Goal: Find specific page/section: Find specific page/section

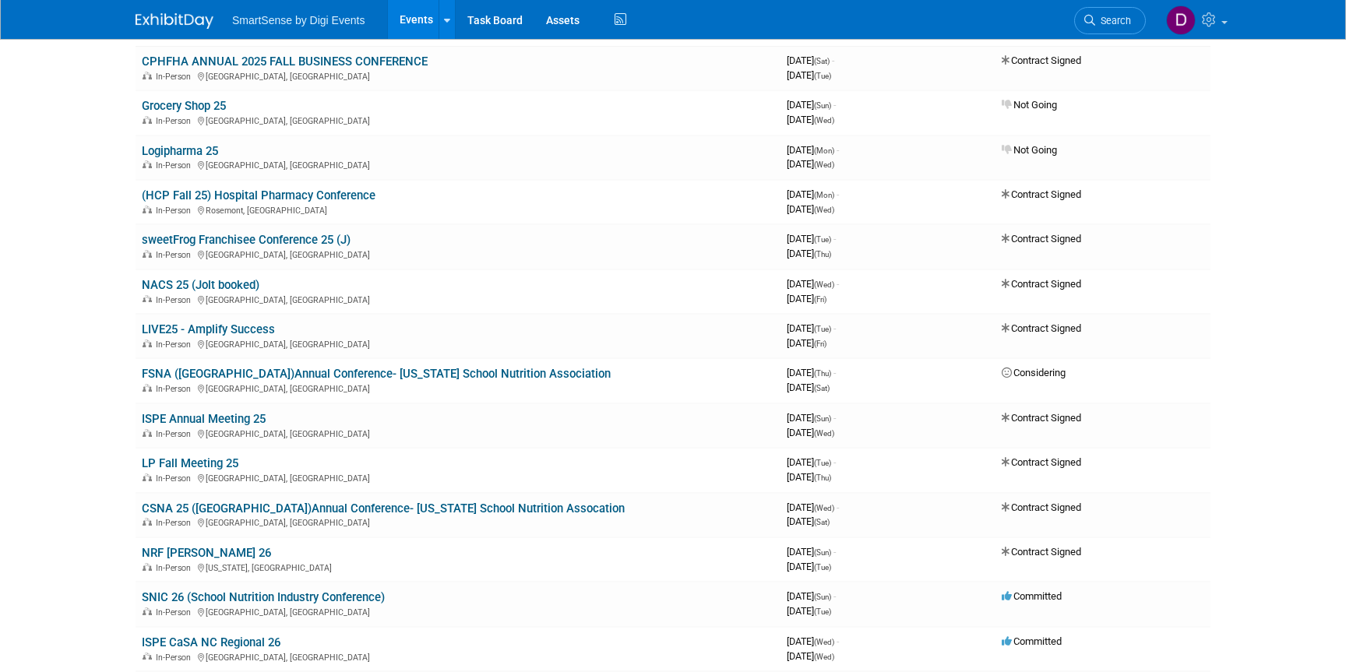
scroll to position [137, 0]
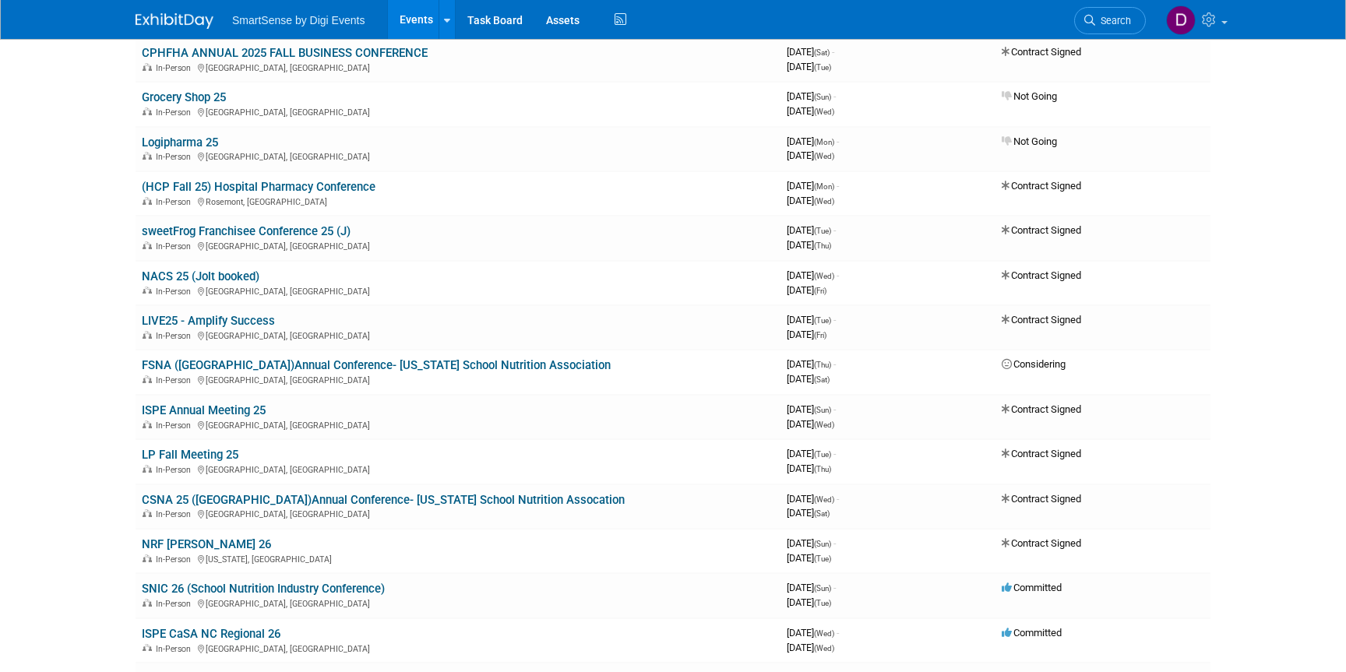
scroll to position [114, 0]
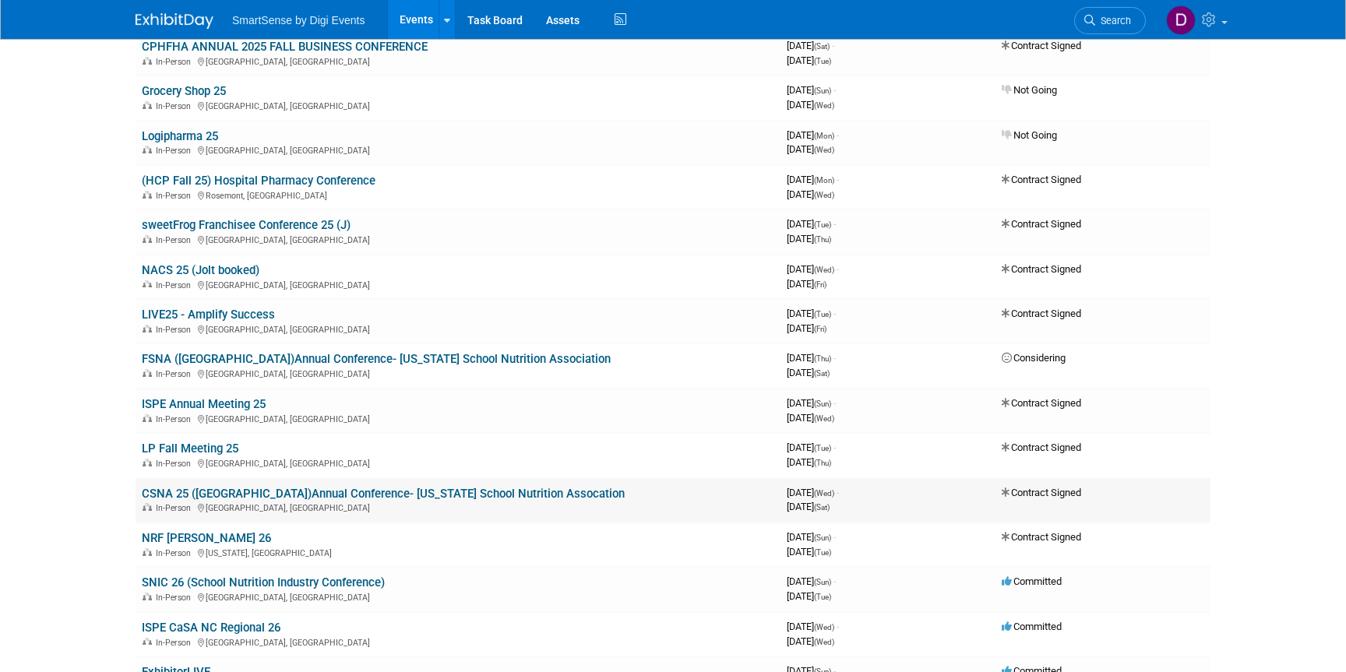
click at [178, 492] on link "CSNA 25 ([GEOGRAPHIC_DATA])Annual Conference- [US_STATE] School Nutrition Assoc…" at bounding box center [383, 494] width 483 height 14
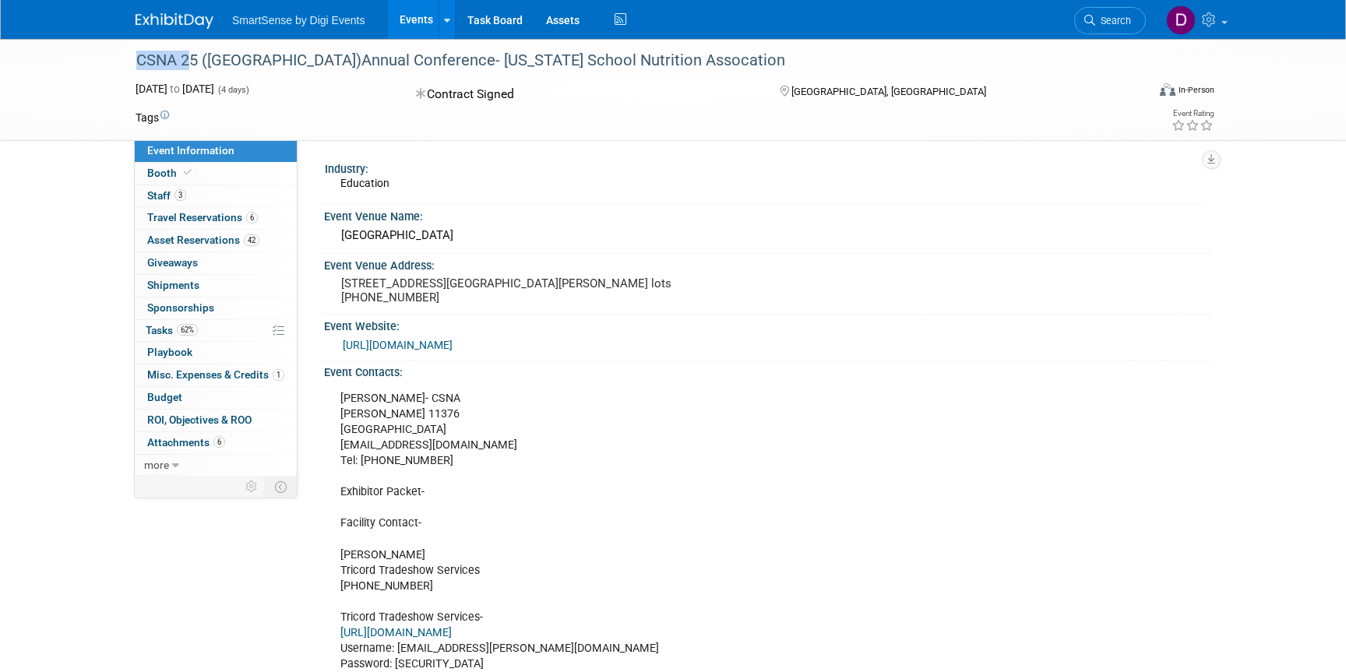
drag, startPoint x: 175, startPoint y: 61, endPoint x: 75, endPoint y: 62, distance: 100.5
click at [75, 62] on div "CSNA 25 (CA)Annual Conference- California School Nutrition Assocation Oct 29, 2…" at bounding box center [673, 90] width 1346 height 102
copy div "CSNA"
click at [149, 192] on span "Staff 3" at bounding box center [166, 195] width 39 height 12
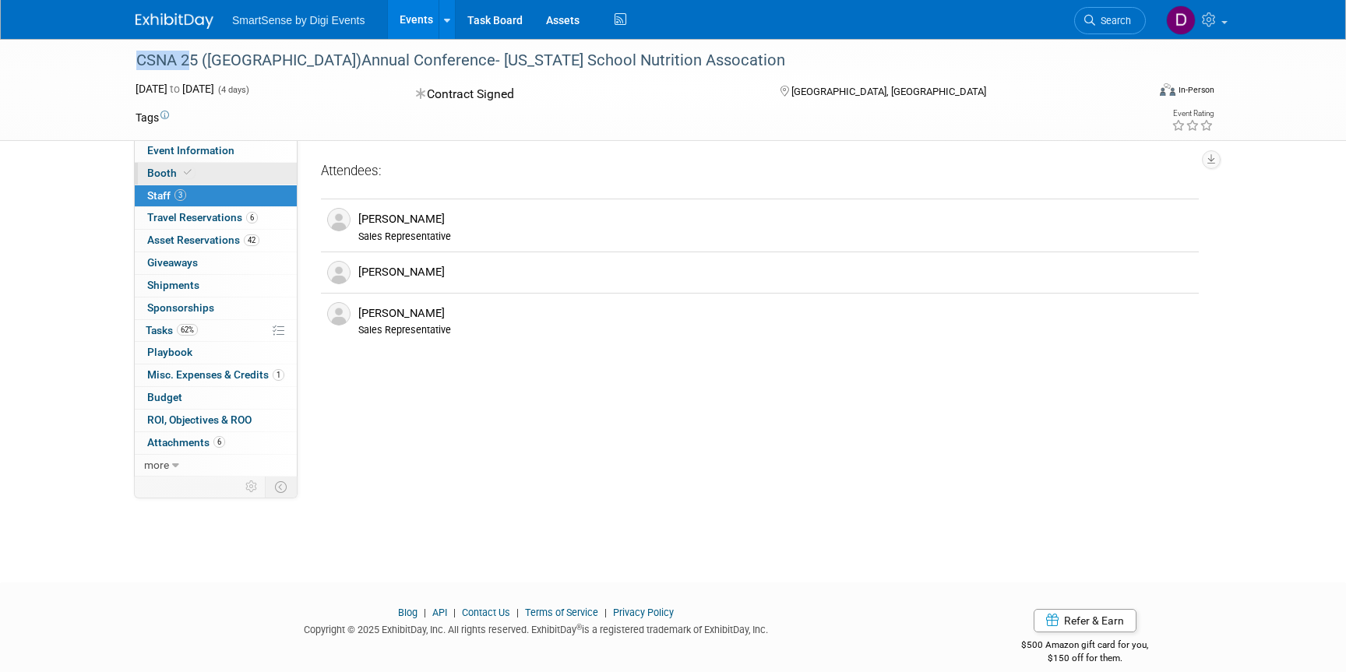
click at [167, 171] on span "Booth" at bounding box center [170, 173] width 47 height 12
